Goal: Information Seeking & Learning: Find specific fact

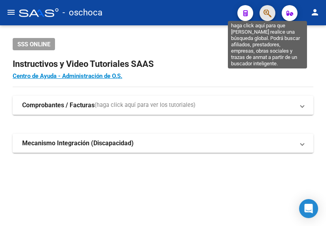
click at [270, 10] on icon "button" at bounding box center [268, 13] width 8 height 9
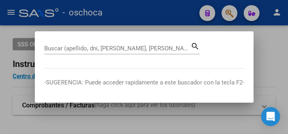
click at [55, 49] on input "Buscar (apellido, dni, [PERSON_NAME], [PERSON_NAME], cuit, obra social)" at bounding box center [117, 48] width 146 height 7
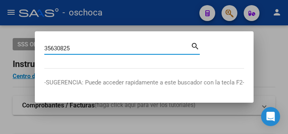
type input "35630825"
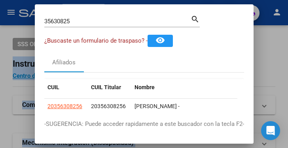
drag, startPoint x: 74, startPoint y: 25, endPoint x: 0, endPoint y: 13, distance: 74.7
click at [0, 13] on div "35630825 Buscar (apellido, dni, cuil, nro traspaso, cuit, obra social) search ¿…" at bounding box center [144, 74] width 288 height 148
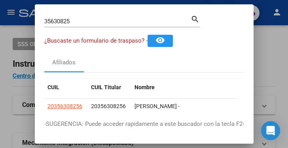
click at [82, 22] on input "35630825" at bounding box center [117, 21] width 146 height 7
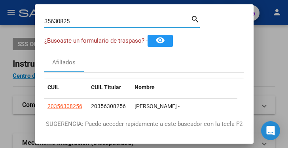
click at [83, 21] on input "35630825" at bounding box center [117, 21] width 146 height 7
drag, startPoint x: 86, startPoint y: 24, endPoint x: -101, endPoint y: -33, distance: 195.6
click at [0, 0] on html "menu - oschoca person Firma Express Inicio Calendario SSS Instructivos Contacto…" at bounding box center [144, 74] width 288 height 148
drag, startPoint x: 83, startPoint y: 20, endPoint x: -118, endPoint y: -30, distance: 207.4
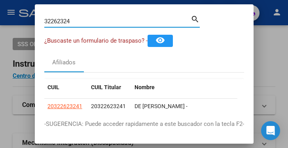
click at [0, 0] on html "menu - oschoca person Firma Express Inicio Calendario SSS Instructivos Contacto…" at bounding box center [144, 74] width 288 height 148
drag, startPoint x: 77, startPoint y: 19, endPoint x: -54, endPoint y: 0, distance: 132.8
click at [0, 0] on html "menu - oschoca person Firma Express Inicio Calendario SSS Instructivos Contacto…" at bounding box center [144, 74] width 288 height 148
drag, startPoint x: 74, startPoint y: 23, endPoint x: 20, endPoint y: 26, distance: 54.3
click at [25, 27] on div "45293020 Buscar (apellido, dni, cuil, nro traspaso, cuit, obra social) search ¿…" at bounding box center [144, 74] width 288 height 148
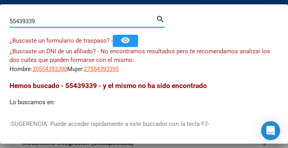
drag, startPoint x: 47, startPoint y: 17, endPoint x: -25, endPoint y: 9, distance: 72.1
click at [0, 9] on html "menu - oschoca person Firma Express Inicio Calendario SSS Instructivos Contacto…" at bounding box center [144, 74] width 288 height 148
drag, startPoint x: 47, startPoint y: 17, endPoint x: -29, endPoint y: 10, distance: 76.7
click at [0, 10] on html "menu - oschoca person Firma Express Inicio Calendario SSS Instructivos Contacto…" at bounding box center [144, 74] width 288 height 148
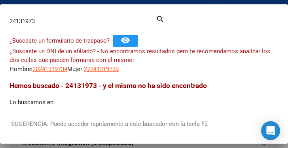
click at [49, 25] on div "24131973 Buscar (apellido, dni, [PERSON_NAME], [PERSON_NAME], cuit, obra social)" at bounding box center [82, 21] width 146 height 12
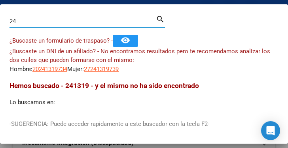
type input "2"
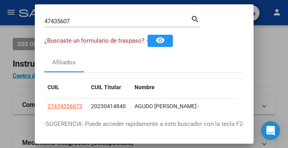
click at [76, 22] on input "47435607" at bounding box center [117, 21] width 146 height 7
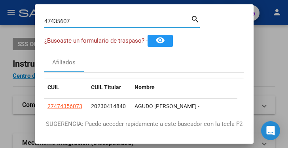
click at [76, 22] on input "47435607" at bounding box center [117, 21] width 146 height 7
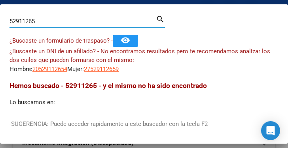
click at [41, 23] on input "52911265" at bounding box center [82, 21] width 146 height 7
click at [41, 22] on input "52911265" at bounding box center [82, 21] width 146 height 7
click at [42, 21] on input "52911265" at bounding box center [82, 21] width 146 height 7
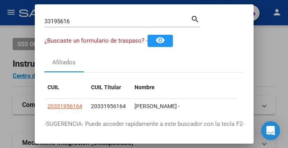
click at [76, 14] on div "33195616 Buscar (apellido, dni, [PERSON_NAME], nro traspaso, cuit, obra social)…" at bounding box center [122, 20] width 156 height 13
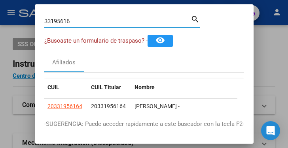
drag, startPoint x: 76, startPoint y: 21, endPoint x: -19, endPoint y: -2, distance: 97.4
click at [0, 0] on html "menu - oschoca person Firma Express Inicio Calendario SSS Instructivos Contacto…" at bounding box center [144, 74] width 288 height 148
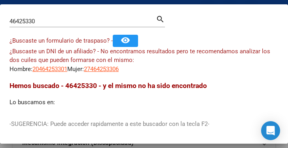
click at [45, 22] on input "46425330" at bounding box center [82, 21] width 146 height 7
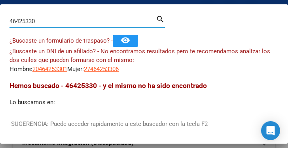
click at [45, 22] on input "46425330" at bounding box center [82, 21] width 146 height 7
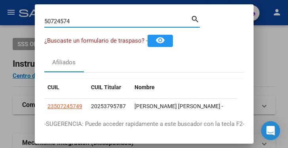
drag, startPoint x: 82, startPoint y: 22, endPoint x: -1, endPoint y: 23, distance: 82.7
click at [0, 23] on html "menu - oschoca person Firma Express Inicio Calendario SSS Instructivos Contacto…" at bounding box center [144, 74] width 288 height 148
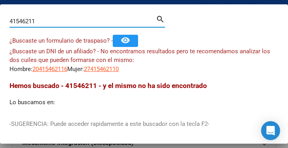
drag, startPoint x: 42, startPoint y: 17, endPoint x: -7, endPoint y: 15, distance: 49.5
click at [0, 15] on html "menu - oschoca person Firma Express Inicio Calendario SSS Instructivos Contacto…" at bounding box center [144, 74] width 288 height 148
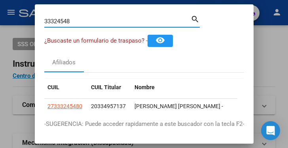
drag, startPoint x: 80, startPoint y: 22, endPoint x: 4, endPoint y: 12, distance: 75.9
click at [22, 16] on div "33324548 Buscar (apellido, dni, cuil, nro traspaso, cuit, obra social) search ¿…" at bounding box center [144, 74] width 288 height 148
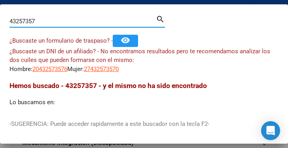
drag, startPoint x: 55, startPoint y: 18, endPoint x: -1, endPoint y: 18, distance: 56.2
click at [0, 18] on html "menu - oschoca person Firma Express Inicio Calendario SSS Instructivos Contacto…" at bounding box center [144, 74] width 288 height 148
drag, startPoint x: 44, startPoint y: 19, endPoint x: -16, endPoint y: 27, distance: 60.6
click at [0, 27] on html "menu - oschoca person Firma Express Inicio Calendario SSS Instructivos Contacto…" at bounding box center [144, 74] width 288 height 148
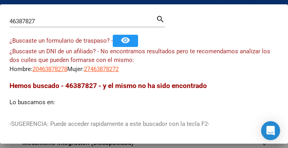
click at [53, 12] on mat-dialog-container "46387827 Buscar (apellido, dni, cuil, nro traspaso, cuit, obra social) search ¿…" at bounding box center [144, 74] width 288 height 140
click at [52, 15] on div "46387827 Buscar (apellido, dni, [PERSON_NAME], [PERSON_NAME], cuit, obra social…" at bounding box center [87, 20] width 156 height 13
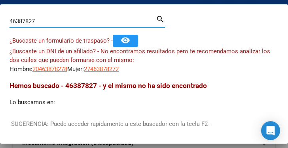
click at [45, 19] on input "46387827" at bounding box center [82, 21] width 146 height 7
click at [46, 19] on input "46387827" at bounding box center [82, 21] width 146 height 7
drag, startPoint x: 60, startPoint y: 25, endPoint x: -41, endPoint y: 0, distance: 103.4
click at [0, 0] on html "menu - oschoca person Firma Express Inicio Calendario SSS Instructivos Contacto…" at bounding box center [144, 74] width 288 height 148
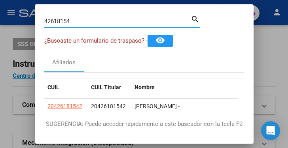
drag, startPoint x: 79, startPoint y: 22, endPoint x: -82, endPoint y: 27, distance: 160.8
click at [0, 27] on html "menu - oschoca person Firma Express Inicio Calendario SSS Instructivos Contacto…" at bounding box center [144, 74] width 288 height 148
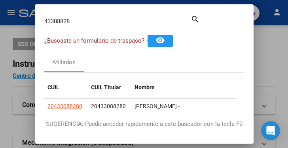
click at [89, 23] on input "43308828" at bounding box center [117, 21] width 146 height 7
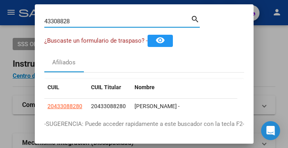
drag, startPoint x: 77, startPoint y: 23, endPoint x: 17, endPoint y: 22, distance: 59.8
click at [23, 23] on div "43308828 Buscar (apellido, dni, cuil, nro traspaso, cuit, obra social) search ¿…" at bounding box center [144, 74] width 288 height 148
drag, startPoint x: 86, startPoint y: 23, endPoint x: -23, endPoint y: 6, distance: 110.7
click at [0, 6] on html "menu - oschoca person Firma Express Inicio Calendario SSS Instructivos Contacto…" at bounding box center [144, 74] width 288 height 148
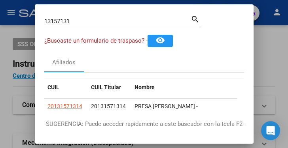
click at [80, 21] on input "13157131" at bounding box center [117, 21] width 146 height 7
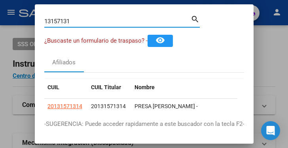
click at [80, 21] on input "13157131" at bounding box center [117, 21] width 146 height 7
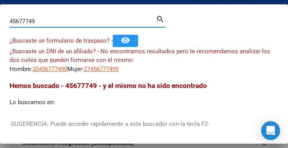
drag, startPoint x: 41, startPoint y: 21, endPoint x: -17, endPoint y: 12, distance: 58.4
click at [0, 12] on html "menu - oschoca person Firma Express Inicio Calendario SSS Instructivos Contacto…" at bounding box center [144, 74] width 288 height 148
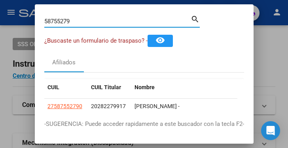
drag, startPoint x: 78, startPoint y: 22, endPoint x: -108, endPoint y: -19, distance: 190.8
click at [0, 0] on html "menu - oschoca person Firma Express Inicio Calendario SSS Instructivos Contacto…" at bounding box center [144, 74] width 288 height 148
drag, startPoint x: 78, startPoint y: 21, endPoint x: -57, endPoint y: -17, distance: 139.8
click at [0, 0] on html "menu - oschoca person Firma Express Inicio Calendario SSS Instructivos Contacto…" at bounding box center [144, 74] width 288 height 148
drag, startPoint x: 83, startPoint y: 17, endPoint x: -16, endPoint y: 5, distance: 99.8
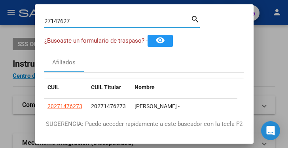
click at [0, 5] on html "menu - oschoca person Firma Express Inicio Calendario SSS Instructivos Contacto…" at bounding box center [144, 74] width 288 height 148
type input "5"
drag, startPoint x: 88, startPoint y: 19, endPoint x: 8, endPoint y: 14, distance: 80.1
click at [13, 16] on div "28509341 Buscar (apellido, dni, cuil, nro traspaso, cuit, obra social) search ¿…" at bounding box center [144, 74] width 288 height 148
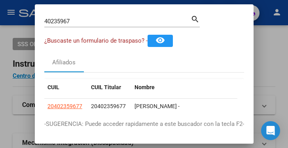
click at [72, 15] on div "40235967 Buscar (apellido, dni, [PERSON_NAME], [PERSON_NAME], cuit, obra social)" at bounding box center [117, 21] width 146 height 12
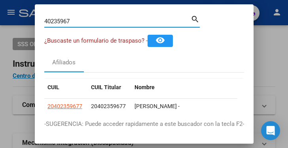
drag, startPoint x: 74, startPoint y: 18, endPoint x: -7, endPoint y: 23, distance: 81.3
click at [0, 23] on html "menu - oschoca person Firma Express Inicio Calendario SSS Instructivos Contacto…" at bounding box center [144, 74] width 288 height 148
drag, startPoint x: 75, startPoint y: 23, endPoint x: -123, endPoint y: -22, distance: 202.8
click at [0, 0] on html "menu - oschoca person Firma Express Inicio Calendario SSS Instructivos Contacto…" at bounding box center [144, 74] width 288 height 148
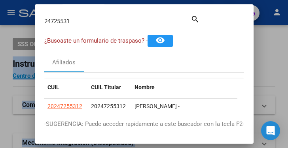
drag, startPoint x: 72, startPoint y: 17, endPoint x: -114, endPoint y: 6, distance: 186.3
click at [0, 6] on html "menu - oschoca person Firma Express Inicio Calendario SSS Instructivos Contacto…" at bounding box center [144, 74] width 288 height 148
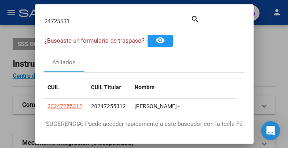
click at [88, 23] on div "24725531 Buscar (apellido, dni, [PERSON_NAME], [PERSON_NAME], cuit, obra social)" at bounding box center [117, 21] width 146 height 12
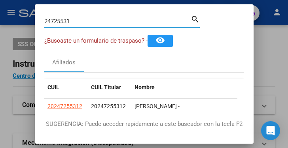
drag, startPoint x: 88, startPoint y: 21, endPoint x: -66, endPoint y: -14, distance: 158.3
click at [0, 0] on html "menu - oschoca person Firma Express Inicio Calendario SSS Instructivos Contacto…" at bounding box center [144, 74] width 288 height 148
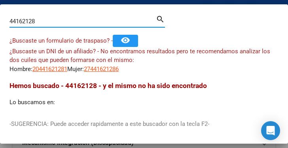
drag, startPoint x: 40, startPoint y: 20, endPoint x: -43, endPoint y: 8, distance: 83.7
click at [0, 8] on html "menu - oschoca person Firma Express Inicio Calendario SSS Instructivos Contacto…" at bounding box center [144, 74] width 288 height 148
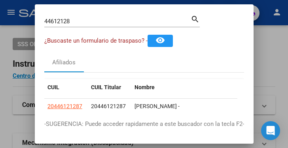
click at [78, 23] on input "44612128" at bounding box center [117, 21] width 146 height 7
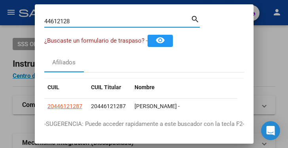
click at [78, 23] on input "44612128" at bounding box center [117, 21] width 146 height 7
drag, startPoint x: 82, startPoint y: 21, endPoint x: 6, endPoint y: 18, distance: 76.1
click at [7, 18] on div "46825328 Buscar (apellido, dni, cuil, nro traspaso, cuit, obra social) search ¿…" at bounding box center [144, 74] width 288 height 148
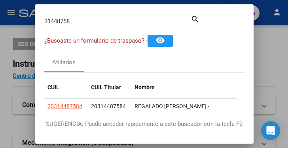
click at [81, 20] on input "31448758" at bounding box center [117, 21] width 146 height 7
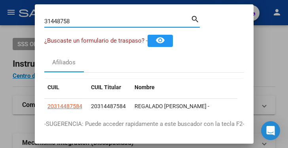
click at [81, 20] on input "31448758" at bounding box center [117, 21] width 146 height 7
drag, startPoint x: 82, startPoint y: 19, endPoint x: -23, endPoint y: 3, distance: 105.3
click at [0, 3] on html "menu - oschoca person Firma Express Inicio Calendario SSS Instructivos Contacto…" at bounding box center [144, 74] width 288 height 148
drag, startPoint x: 83, startPoint y: 24, endPoint x: -4, endPoint y: 13, distance: 88.2
click at [0, 13] on html "menu - oschoca person Firma Express Inicio Calendario SSS Instructivos Contacto…" at bounding box center [144, 74] width 288 height 148
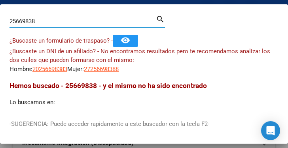
drag, startPoint x: 41, startPoint y: 18, endPoint x: 17, endPoint y: 22, distance: 24.1
click at [17, 22] on input "25669838" at bounding box center [82, 21] width 146 height 7
drag, startPoint x: 39, startPoint y: 22, endPoint x: -46, endPoint y: 19, distance: 85.1
click at [0, 19] on html "menu - oschoca person Firma Express Inicio Calendario SSS Instructivos Contacto…" at bounding box center [144, 74] width 288 height 148
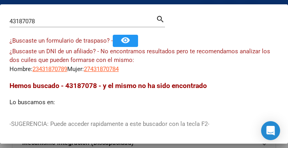
click at [48, 17] on div "43187078 Buscar (apellido, dni, [PERSON_NAME], nro traspaso, cuit, obra social)" at bounding box center [82, 21] width 146 height 12
click at [49, 15] on div "43187078 Buscar (apellido, dni, [PERSON_NAME], nro traspaso, cuit, obra social)" at bounding box center [82, 21] width 146 height 12
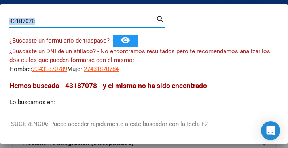
click at [49, 15] on div "43187078 Buscar (apellido, dni, [PERSON_NAME], nro traspaso, cuit, obra social)" at bounding box center [82, 21] width 146 height 12
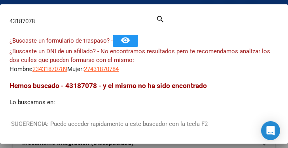
click at [49, 15] on div "43187078 Buscar (apellido, dni, [PERSON_NAME], nro traspaso, cuit, obra social)" at bounding box center [82, 21] width 146 height 12
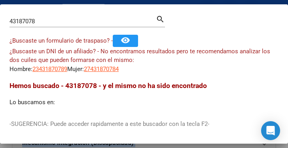
drag, startPoint x: 46, startPoint y: 17, endPoint x: -61, endPoint y: 2, distance: 107.1
click at [0, 2] on html "menu - oschoca person Firma Express Inicio Calendario SSS Instructivos Contacto…" at bounding box center [144, 74] width 288 height 148
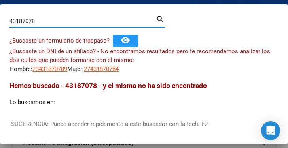
drag, startPoint x: 40, startPoint y: 20, endPoint x: 3, endPoint y: 8, distance: 38.7
click at [3, 8] on mat-dialog-container "43187078 Buscar (apellido, dni, cuil, nro traspaso, cuit, obra social) search ¿…" at bounding box center [144, 74] width 288 height 140
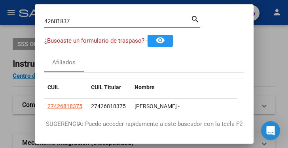
drag, startPoint x: 82, startPoint y: 24, endPoint x: -11, endPoint y: 17, distance: 92.5
click at [0, 17] on html "menu - oschoca person Firma Express Inicio Calendario SSS Instructivos Contacto…" at bounding box center [144, 74] width 288 height 148
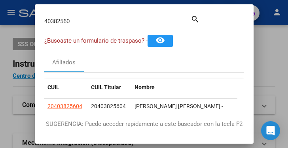
click at [85, 24] on input "40382560" at bounding box center [117, 21] width 146 height 7
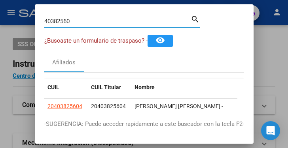
click at [85, 24] on input "40382560" at bounding box center [117, 21] width 146 height 7
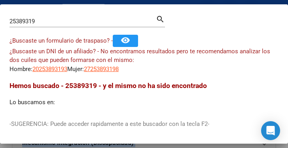
drag, startPoint x: 49, startPoint y: 25, endPoint x: -222, endPoint y: -4, distance: 273.1
click at [0, 0] on html "menu - oschoca person Firma Express Inicio Calendario SSS Instructivos Contacto…" at bounding box center [144, 74] width 288 height 148
click at [47, 19] on input "25389319" at bounding box center [82, 21] width 146 height 7
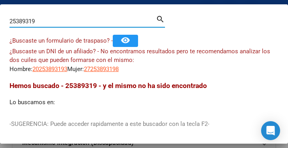
click at [47, 20] on input "25389319" at bounding box center [82, 21] width 146 height 7
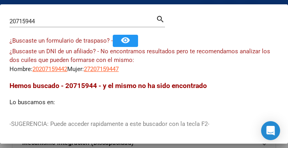
click at [93, 26] on div "20715944 Buscar (apellido, dni, [PERSON_NAME], [PERSON_NAME], cuit, obra social)" at bounding box center [82, 21] width 146 height 12
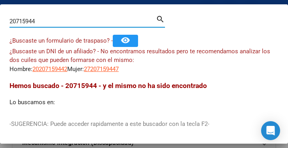
click at [58, 21] on input "20715944" at bounding box center [82, 21] width 146 height 7
type input "50132366"
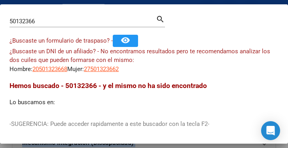
drag, startPoint x: 53, startPoint y: 25, endPoint x: -54, endPoint y: 0, distance: 110.2
click at [0, 0] on html "menu - oschoca person Firma Express Inicio Calendario SSS Instructivos Contacto…" at bounding box center [144, 74] width 288 height 148
click at [34, 19] on input "50132366" at bounding box center [82, 21] width 146 height 7
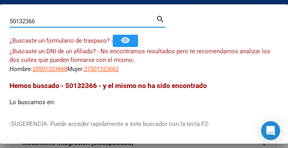
click at [34, 19] on input "50132366" at bounding box center [82, 21] width 146 height 7
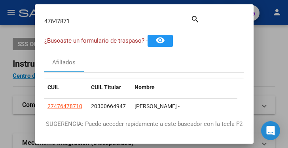
click at [72, 23] on input "47647871" at bounding box center [117, 21] width 146 height 7
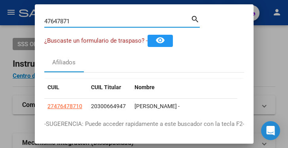
click at [72, 23] on input "47647871" at bounding box center [117, 21] width 146 height 7
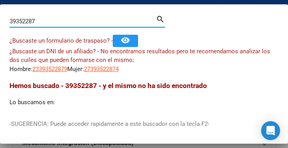
drag, startPoint x: 45, startPoint y: 23, endPoint x: -11, endPoint y: 10, distance: 57.8
click at [0, 10] on html "menu - oschoca person Firma Express Inicio Calendario SSS Instructivos Contacto…" at bounding box center [144, 74] width 288 height 148
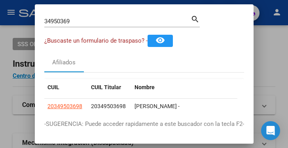
click at [73, 18] on div "34950369 Buscar (apellido, dni, cuil, nro traspaso, cuit, obra social)" at bounding box center [117, 21] width 146 height 12
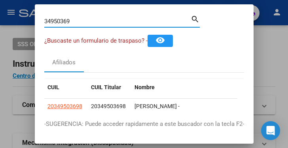
click at [74, 18] on input "34950369" at bounding box center [117, 21] width 146 height 7
type input "40382933"
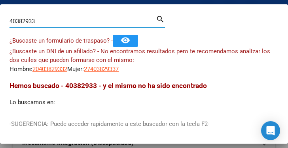
drag, startPoint x: 41, startPoint y: 21, endPoint x: -132, endPoint y: -3, distance: 174.7
click at [0, 0] on html "menu - oschoca person Firma Express Inicio Calendario SSS Instructivos Contacto…" at bounding box center [144, 74] width 288 height 148
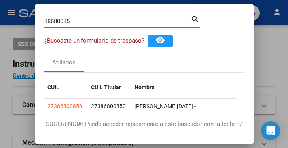
drag, startPoint x: 82, startPoint y: 21, endPoint x: 30, endPoint y: 59, distance: 65.1
click at [9, 28] on div "38680085 Buscar (apellido, dni, cuil, nro traspaso, cuit, obra social) search ¿…" at bounding box center [144, 74] width 288 height 148
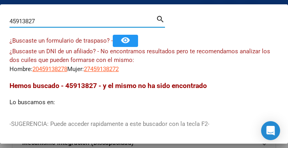
click at [57, 24] on input "45913827" at bounding box center [82, 21] width 146 height 7
drag, startPoint x: 57, startPoint y: 24, endPoint x: 18, endPoint y: 14, distance: 40.8
click at [18, 14] on div "45913827 Buscar (apellido, dni, [PERSON_NAME], [PERSON_NAME], cuit, obra social…" at bounding box center [87, 20] width 156 height 13
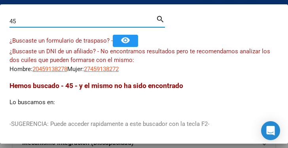
type input "4"
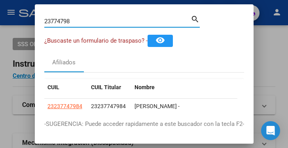
drag, startPoint x: 78, startPoint y: 24, endPoint x: -2, endPoint y: 17, distance: 81.1
click at [0, 17] on html "menu - oschoca person Firma Express Inicio Calendario SSS Instructivos Contacto…" at bounding box center [144, 74] width 288 height 148
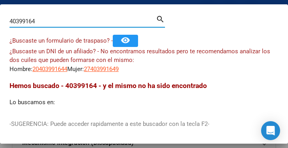
drag, startPoint x: 42, startPoint y: 23, endPoint x: -65, endPoint y: 26, distance: 107.3
click at [0, 26] on html "menu - oschoca person Firma Express Inicio Calendario SSS Instructivos Contacto…" at bounding box center [144, 74] width 288 height 148
type input "46284067"
